Goal: Communication & Community: Connect with others

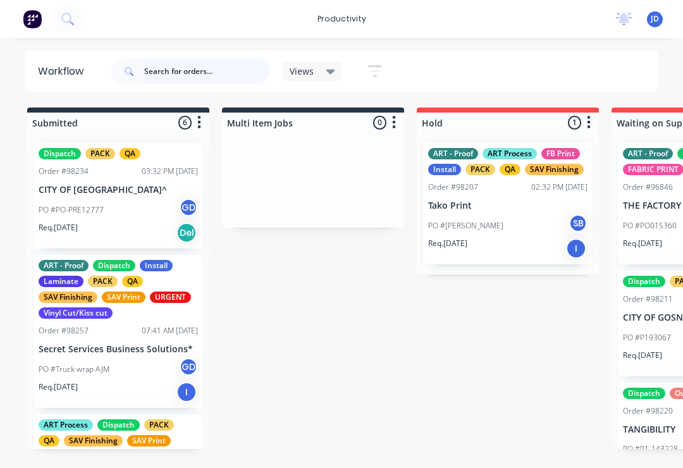
click at [185, 78] on input "text" at bounding box center [206, 71] width 125 height 25
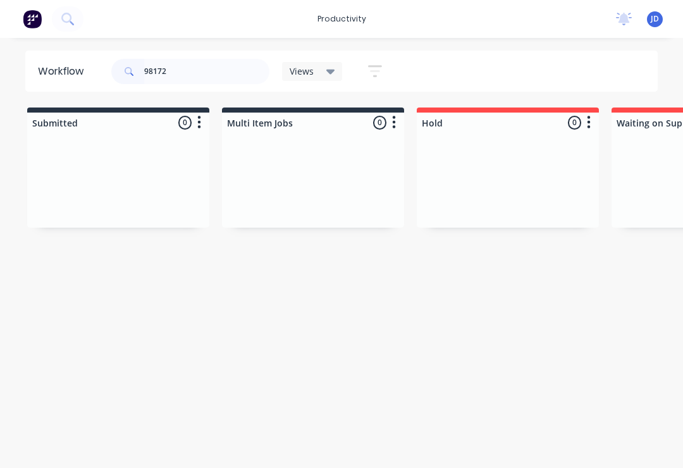
click at [226, 168] on div at bounding box center [313, 180] width 182 height 95
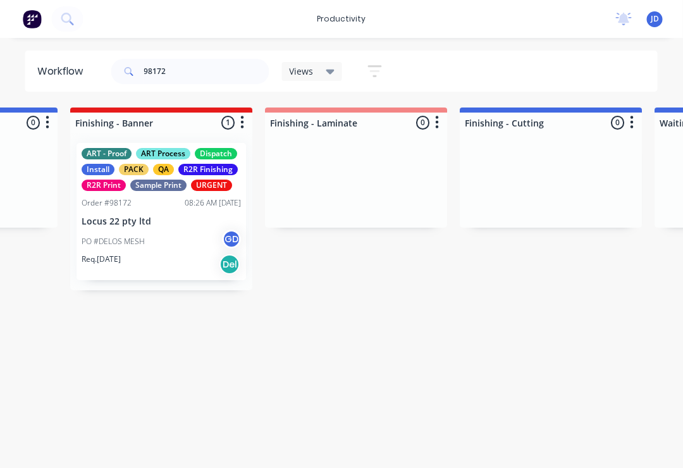
click at [168, 231] on div "PO #DELOS MESH GD" at bounding box center [161, 241] width 159 height 24
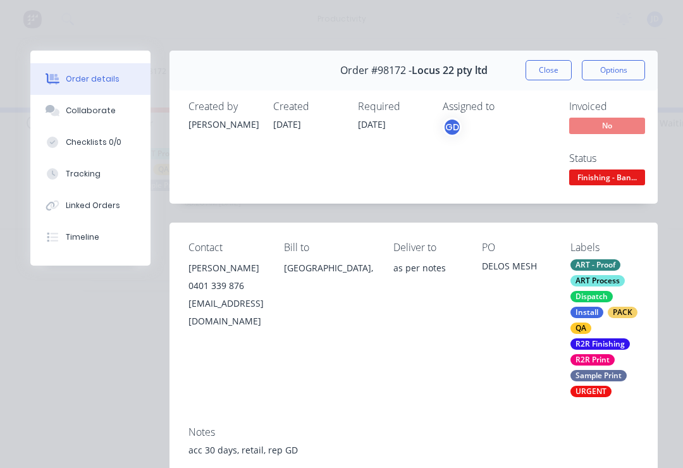
click at [103, 111] on div "Collaborate" at bounding box center [91, 110] width 50 height 11
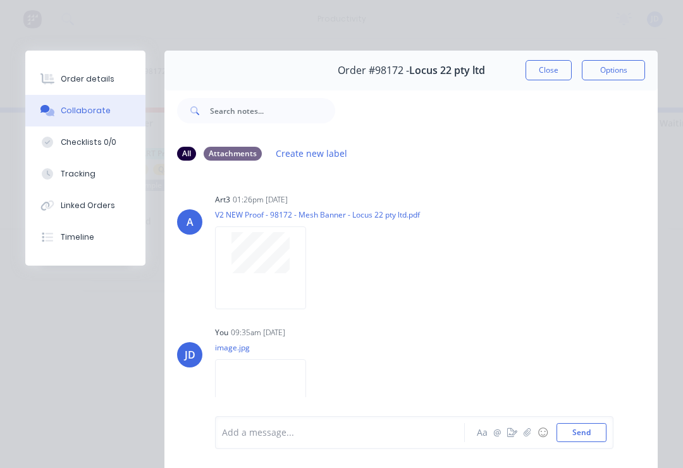
scroll to position [0, 0]
click at [551, 71] on button "Close" at bounding box center [548, 70] width 46 height 20
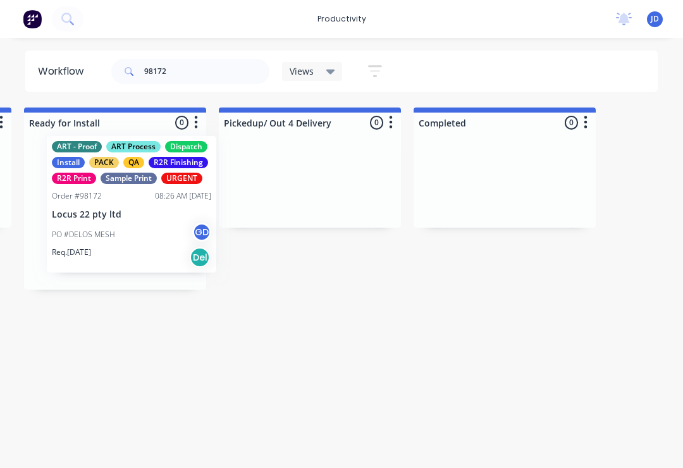
scroll to position [0, 4074]
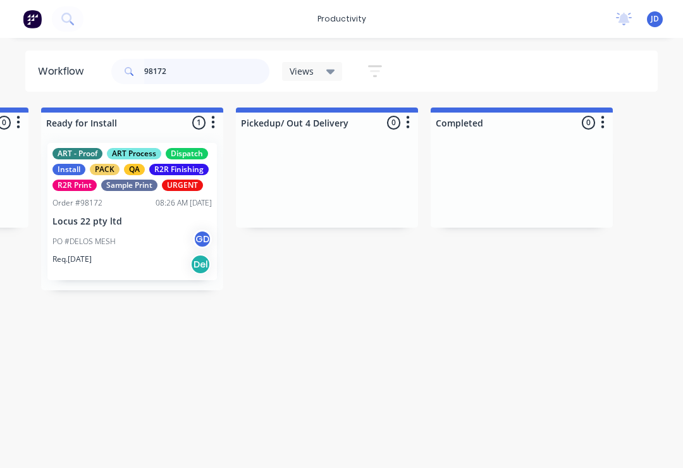
click at [188, 70] on input "98172" at bounding box center [206, 71] width 125 height 25
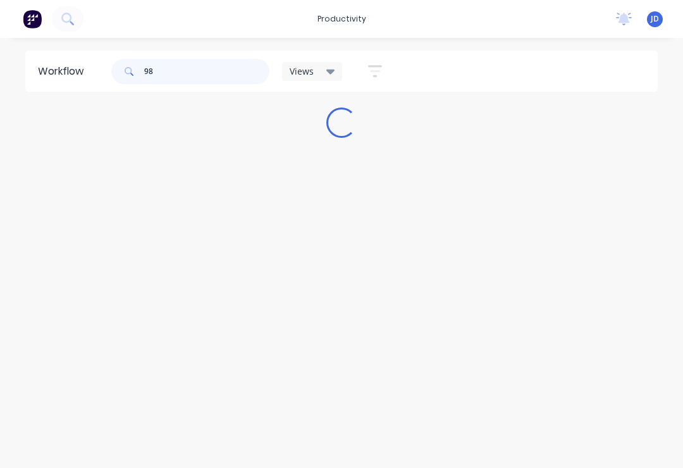
scroll to position [0, 0]
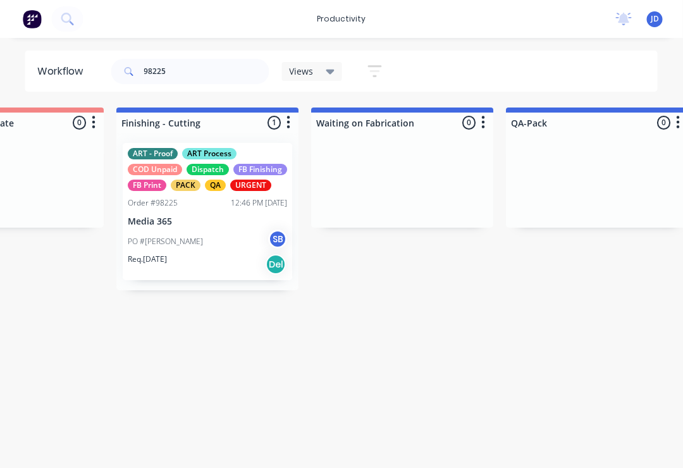
click at [214, 248] on div "PO #[PERSON_NAME]" at bounding box center [207, 241] width 159 height 24
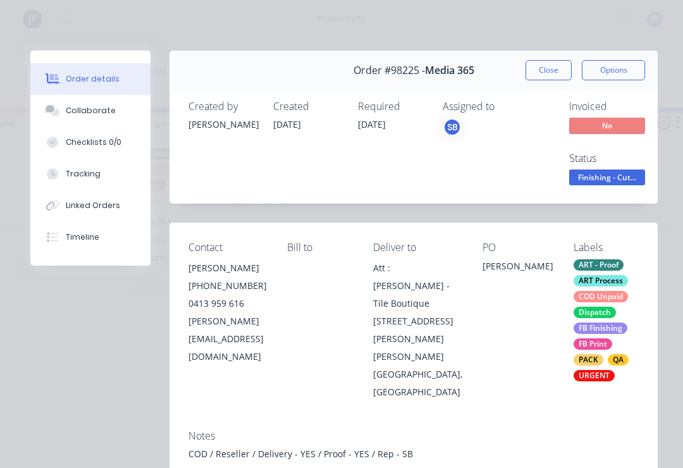
click at [100, 112] on div "Collaborate" at bounding box center [91, 110] width 50 height 11
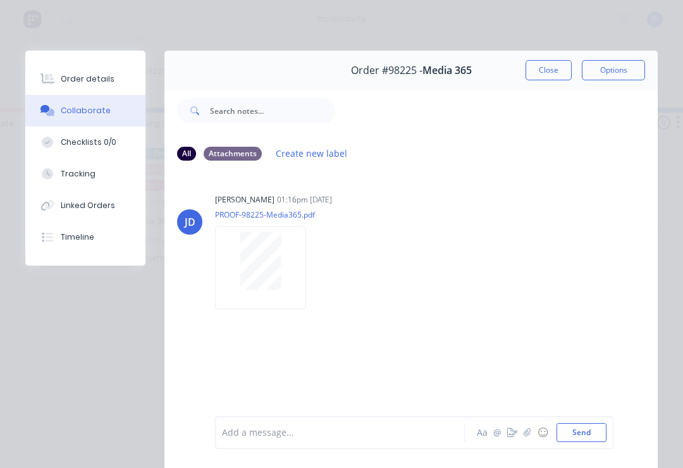
click at [523, 439] on button "button" at bounding box center [526, 432] width 15 height 15
click at [592, 434] on button "Send" at bounding box center [581, 432] width 50 height 19
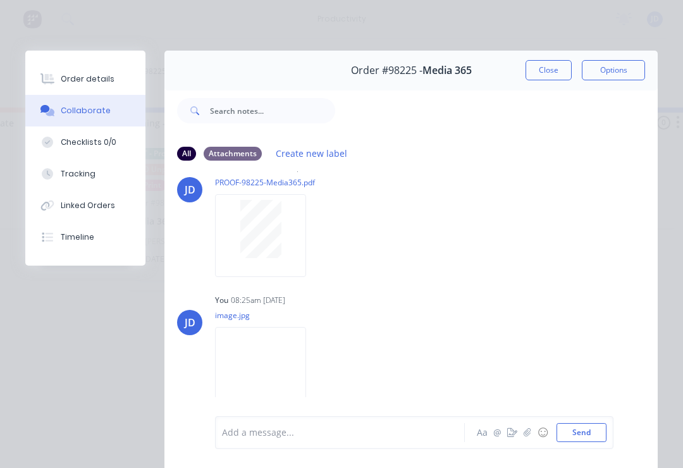
scroll to position [29, 0]
click at [544, 68] on button "Close" at bounding box center [548, 70] width 46 height 20
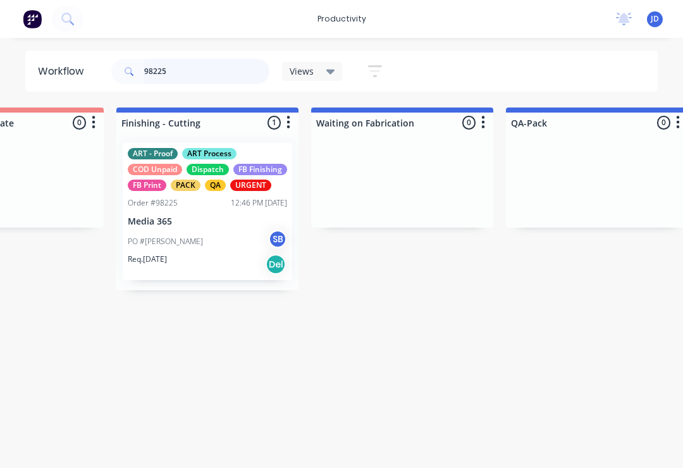
click at [185, 68] on input "98225" at bounding box center [206, 71] width 125 height 25
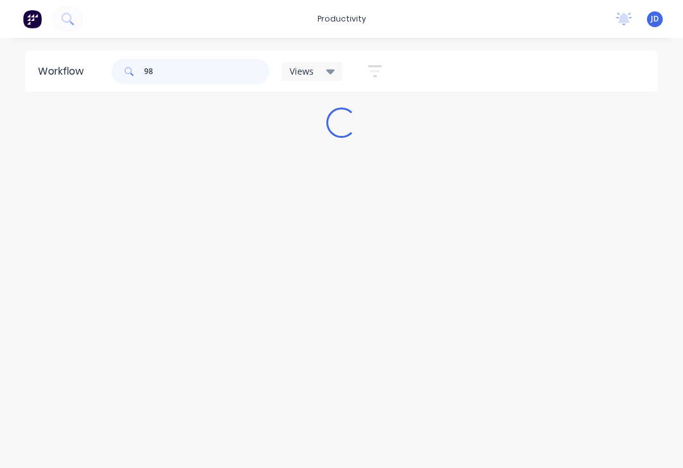
scroll to position [0, 0]
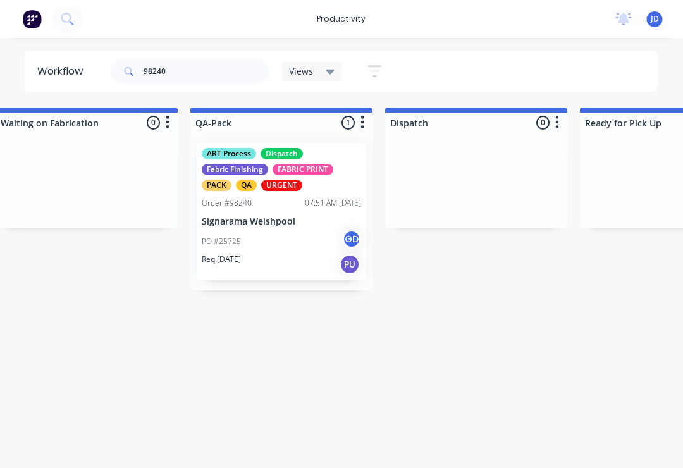
click at [284, 229] on div "PO #25725 GD" at bounding box center [281, 241] width 159 height 24
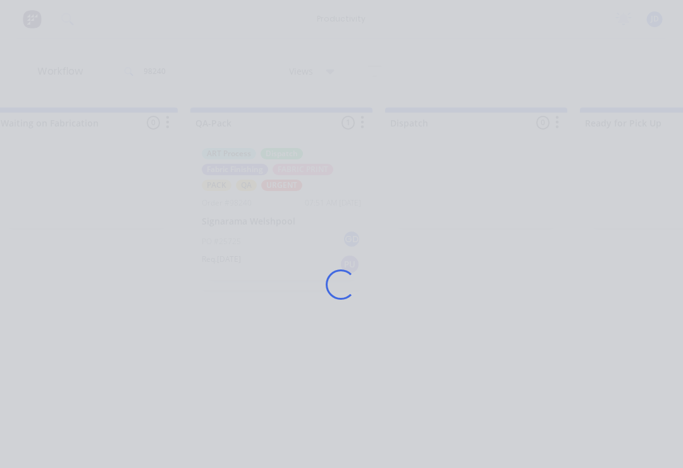
scroll to position [0, 3146]
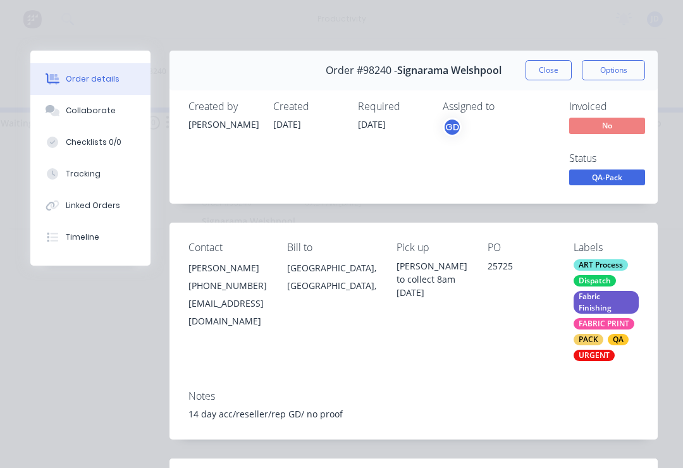
click at [100, 114] on div "Collaborate" at bounding box center [91, 110] width 50 height 11
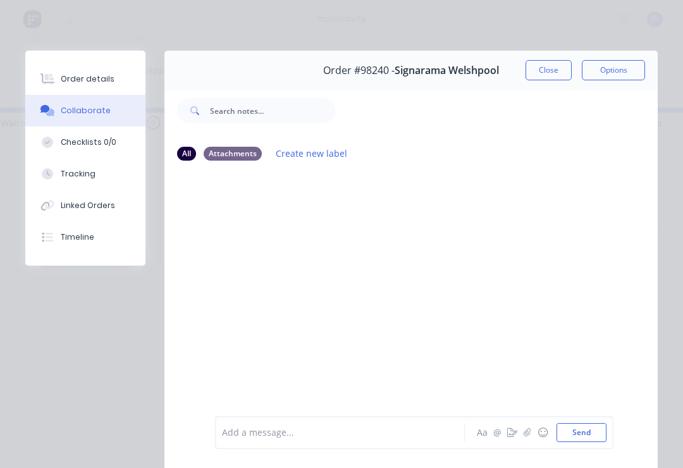
click at [531, 435] on icon "button" at bounding box center [527, 432] width 8 height 9
click at [590, 438] on button "Send" at bounding box center [581, 432] width 50 height 19
click at [554, 64] on button "Close" at bounding box center [548, 70] width 46 height 20
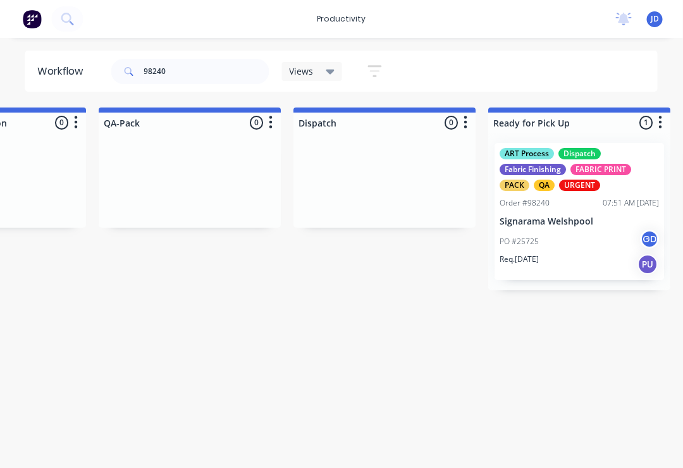
scroll to position [0, 3238]
click at [185, 82] on input "98240" at bounding box center [206, 71] width 125 height 25
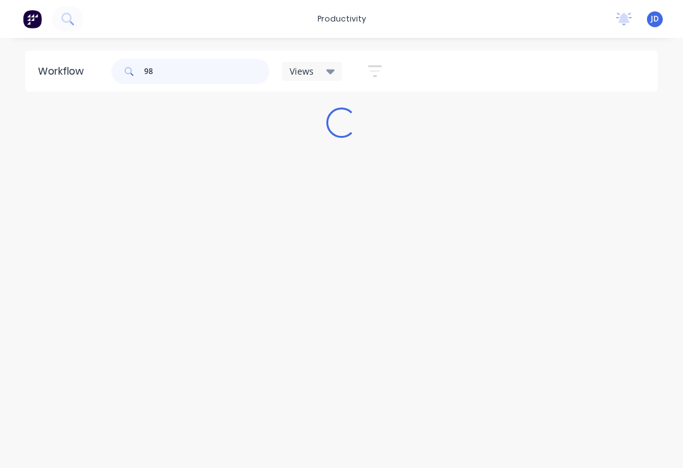
scroll to position [0, 0]
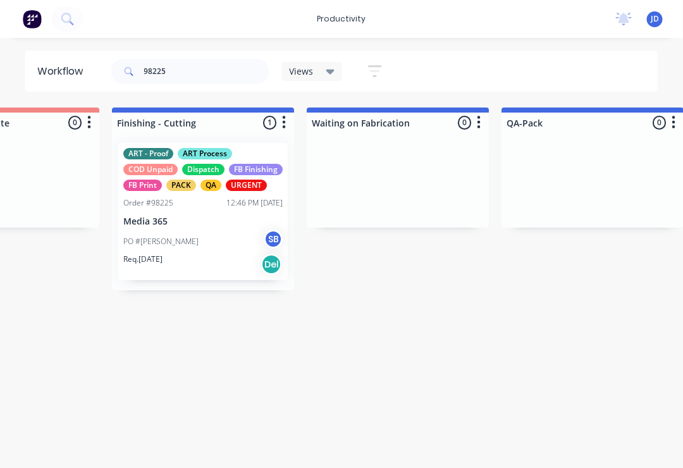
scroll to position [0, 2835]
click at [208, 253] on div "PO #[PERSON_NAME]" at bounding box center [202, 241] width 159 height 24
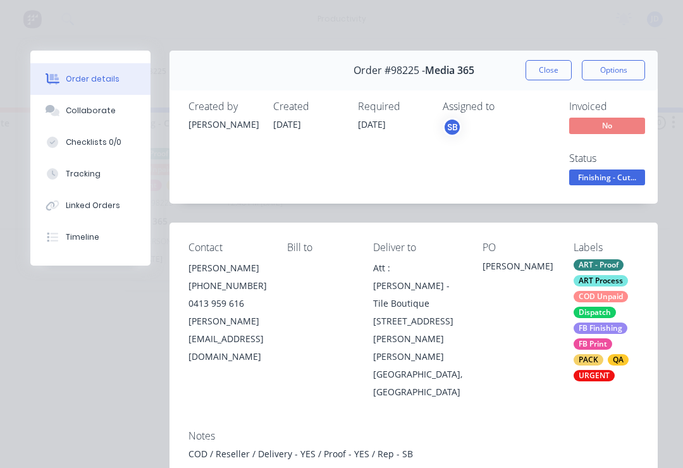
click at [104, 107] on div "Collaborate" at bounding box center [91, 110] width 50 height 11
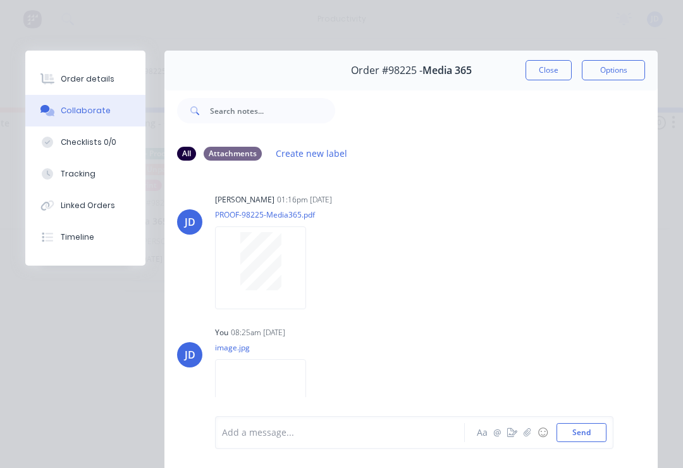
click at [533, 433] on button "button" at bounding box center [526, 432] width 15 height 15
click at [604, 434] on button "Send" at bounding box center [581, 432] width 50 height 19
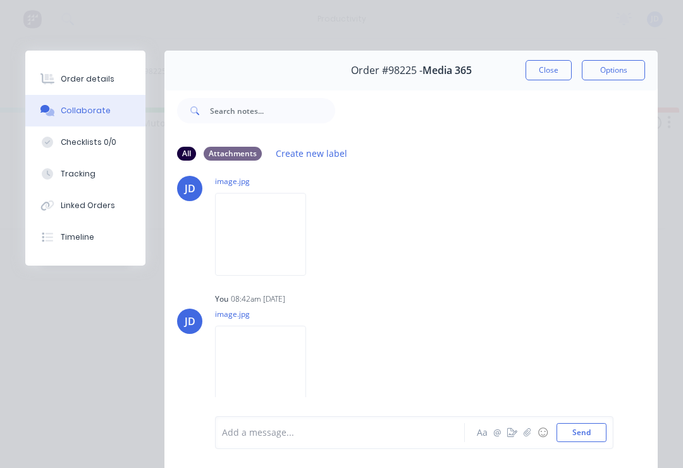
scroll to position [167, 0]
click at [557, 73] on button "Close" at bounding box center [548, 70] width 46 height 20
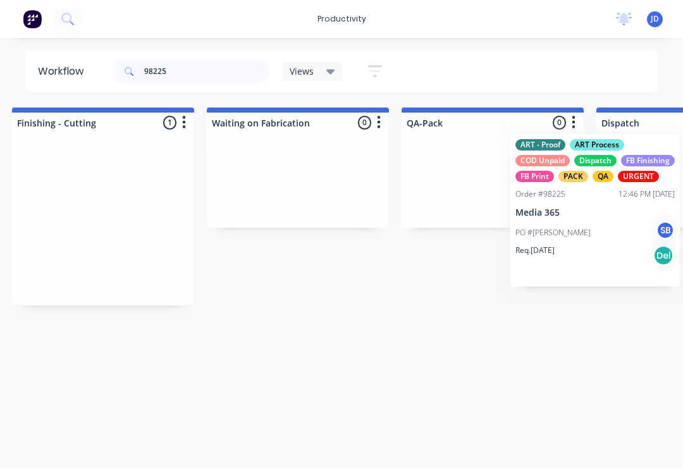
scroll to position [0, 2984]
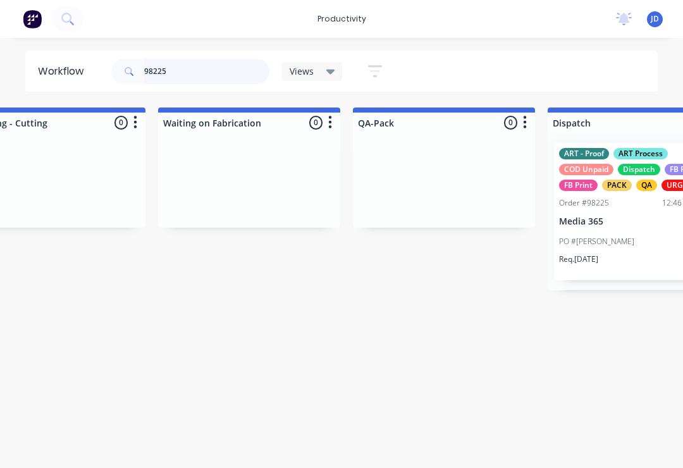
click at [194, 78] on input "98225" at bounding box center [206, 71] width 125 height 25
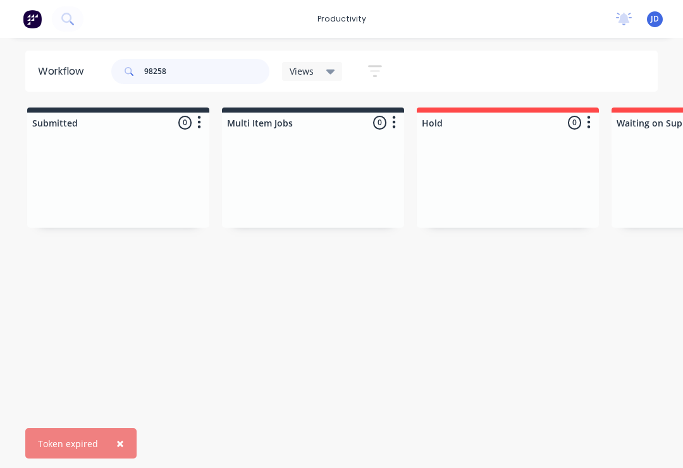
type input "98258"
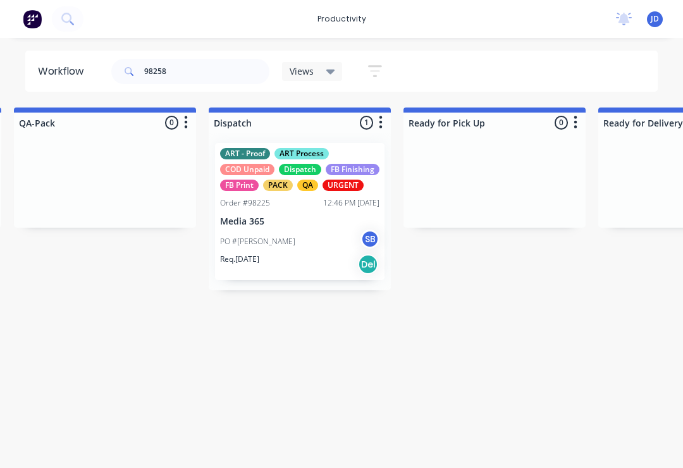
scroll to position [0, 3351]
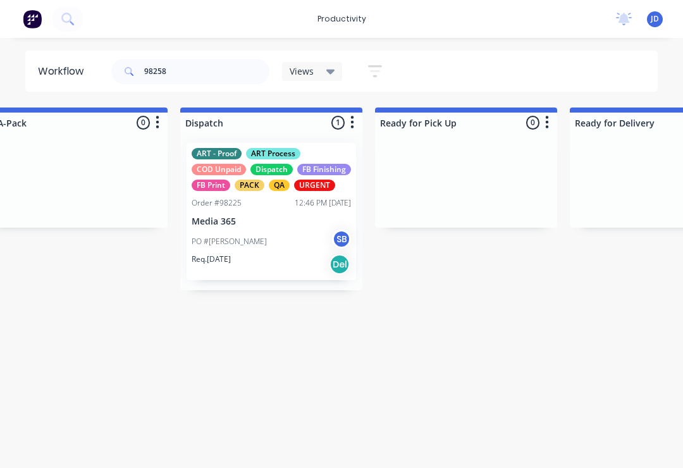
click at [284, 253] on div "PO #[PERSON_NAME]" at bounding box center [270, 241] width 159 height 24
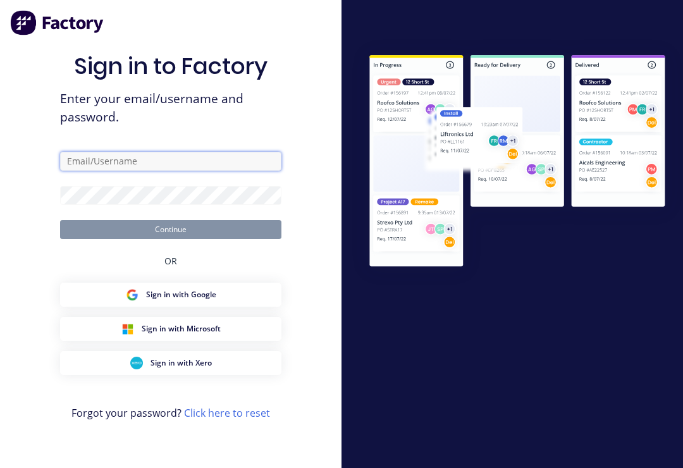
click at [171, 171] on input "text" at bounding box center [170, 161] width 221 height 19
type input "[EMAIL_ADDRESS][DOMAIN_NAME]"
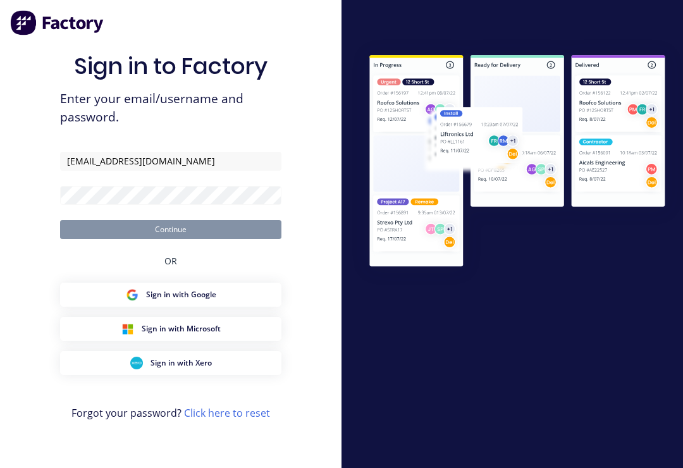
click at [171, 238] on button "Continue" at bounding box center [170, 229] width 221 height 19
